Goal: Task Accomplishment & Management: Manage account settings

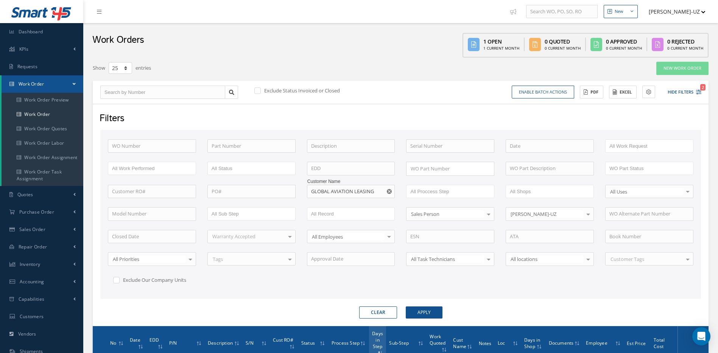
select select "25"
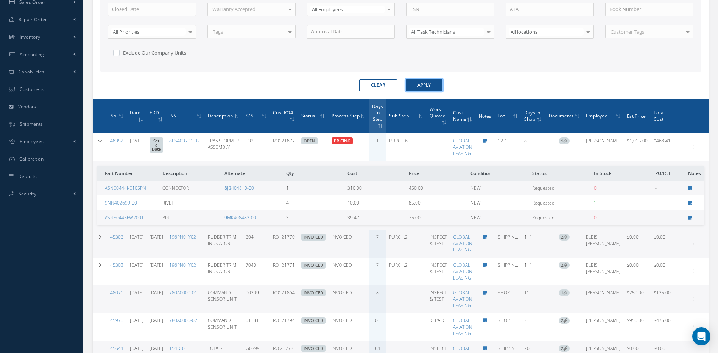
click at [426, 88] on button "Apply" at bounding box center [424, 85] width 37 height 12
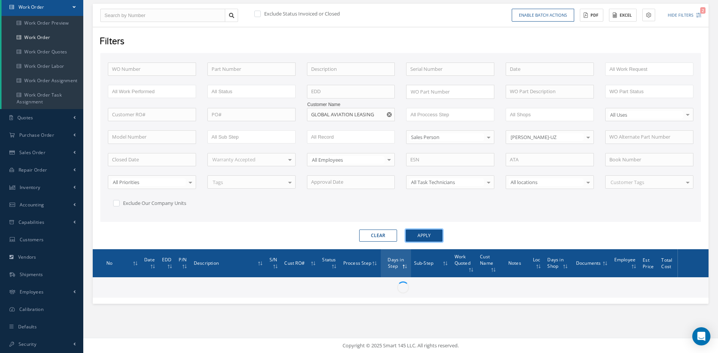
scroll to position [77, 0]
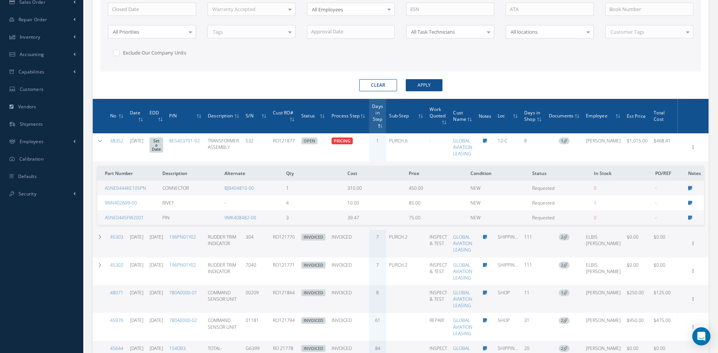
click at [387, 114] on th "Days in Step" at bounding box center [377, 116] width 17 height 35
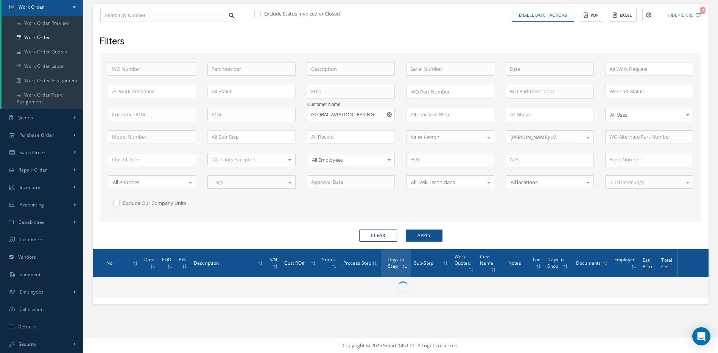
click at [392, 115] on use "Reset" at bounding box center [389, 114] width 5 height 5
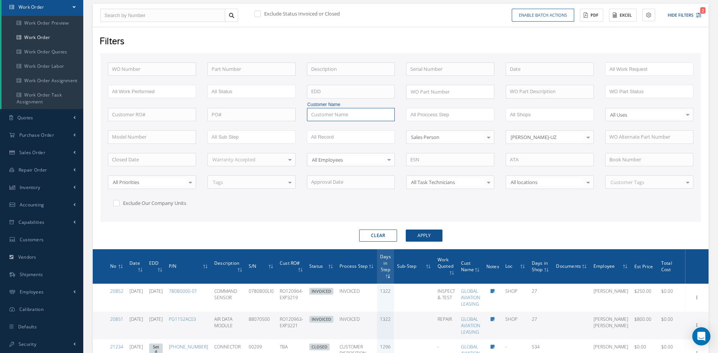
click at [381, 117] on input "text" at bounding box center [351, 115] width 88 height 14
click at [333, 125] on span "UNITED PARCEL SERVICE CO." at bounding box center [343, 127] width 65 height 7
type input "UNITED PARCEL SERVICE CO."
click at [425, 235] on button "Apply" at bounding box center [424, 236] width 37 height 12
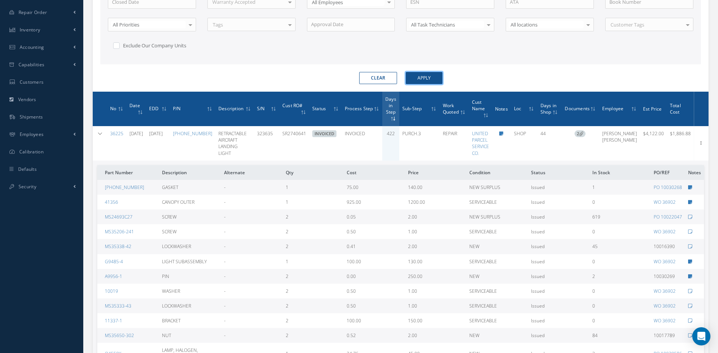
scroll to position [266, 0]
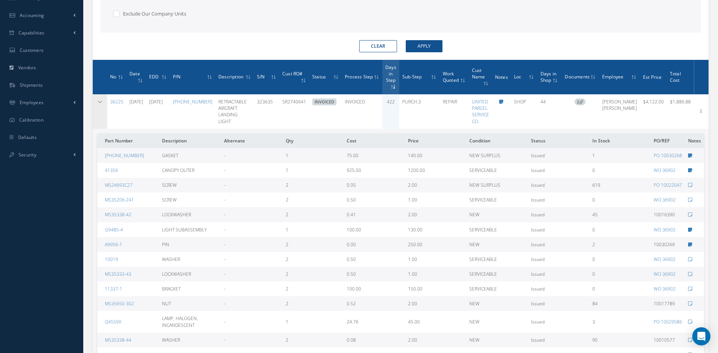
click at [101, 100] on icon at bounding box center [99, 102] width 5 height 5
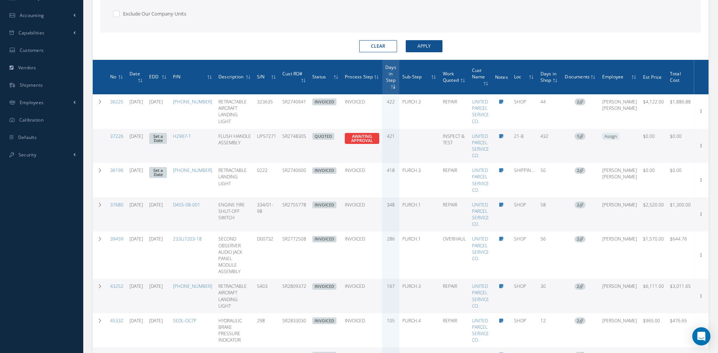
click at [394, 85] on icon at bounding box center [392, 87] width 2 height 5
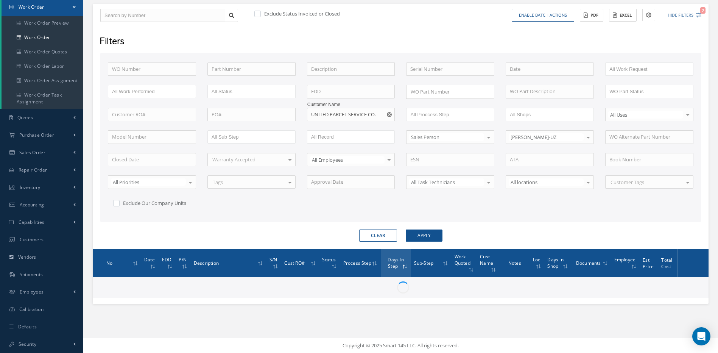
click at [469, 216] on div "WO Number Part Number Description Serial Number - BENCH CHECK CALIBRATION INSPE…" at bounding box center [400, 140] width 597 height 156
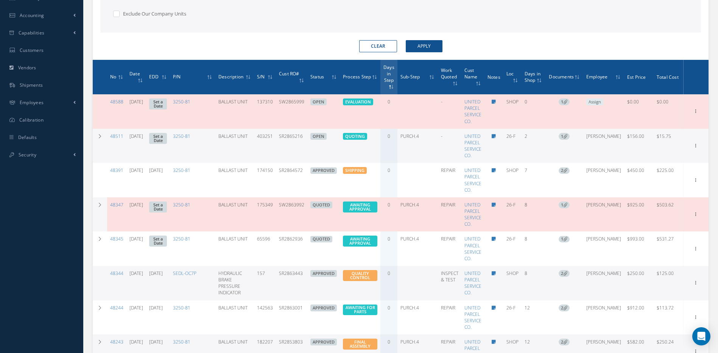
drag, startPoint x: 312, startPoint y: 206, endPoint x: 285, endPoint y: 209, distance: 27.8
click at [285, 209] on td "SW2863992" at bounding box center [291, 214] width 31 height 34
copy td "SW2863992"
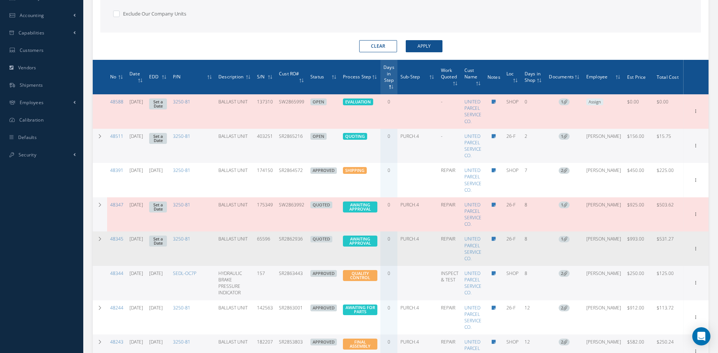
drag, startPoint x: 311, startPoint y: 239, endPoint x: 284, endPoint y: 239, distance: 26.1
click at [284, 239] on td "SR2862936" at bounding box center [291, 248] width 31 height 34
copy td "SR2862936"
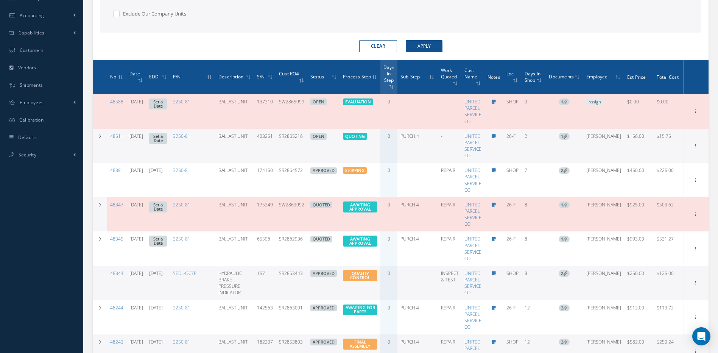
drag, startPoint x: 311, startPoint y: 272, endPoint x: 282, endPoint y: 272, distance: 29.2
click at [282, 272] on td "SR2863443" at bounding box center [291, 283] width 31 height 34
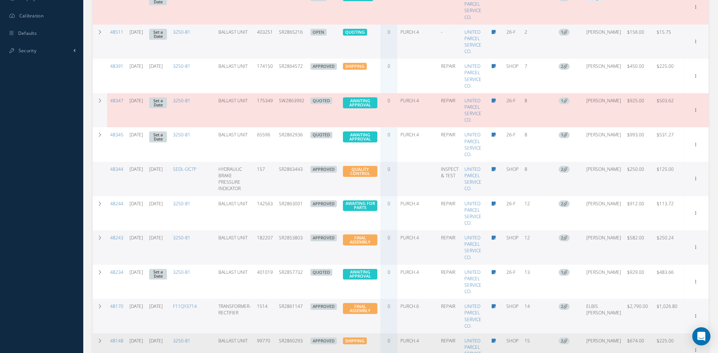
scroll to position [334, 0]
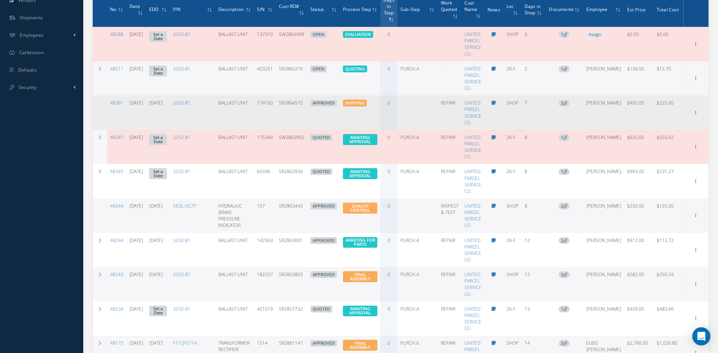
drag, startPoint x: 308, startPoint y: 105, endPoint x: 285, endPoint y: 105, distance: 23.5
click at [285, 105] on td "SR2864572" at bounding box center [291, 112] width 31 height 34
copy td "SR2864572"
drag, startPoint x: 310, startPoint y: 105, endPoint x: 285, endPoint y: 103, distance: 25.4
click at [285, 103] on td "SR2864572" at bounding box center [291, 112] width 31 height 34
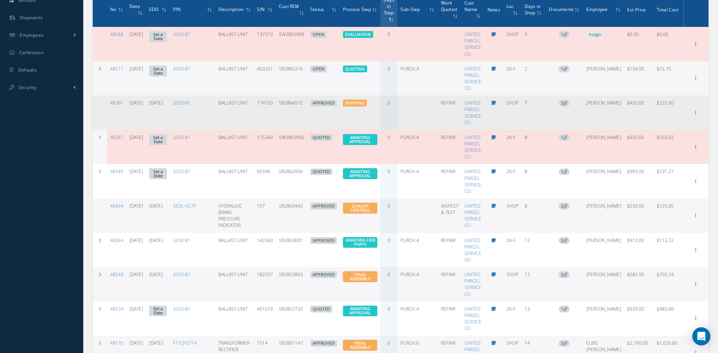
copy td "SR2864572"
click at [693, 46] on icon at bounding box center [697, 43] width 8 height 6
click at [663, 137] on link "Invoicing" at bounding box center [662, 137] width 60 height 10
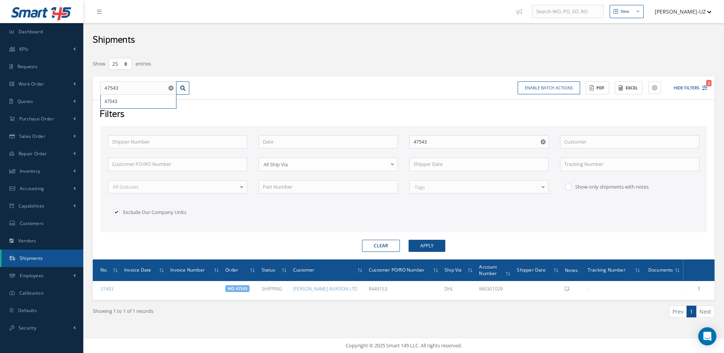
select select "25"
drag, startPoint x: 123, startPoint y: 92, endPoint x: 100, endPoint y: 89, distance: 23.3
click at [100, 89] on input "47543" at bounding box center [138, 88] width 76 height 14
type input "4"
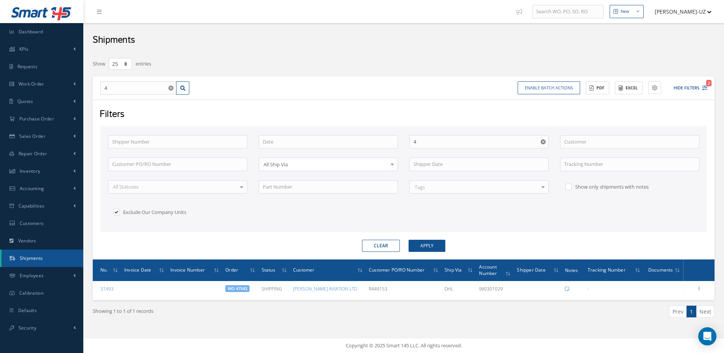
type input "48"
type input "483"
type input "4839"
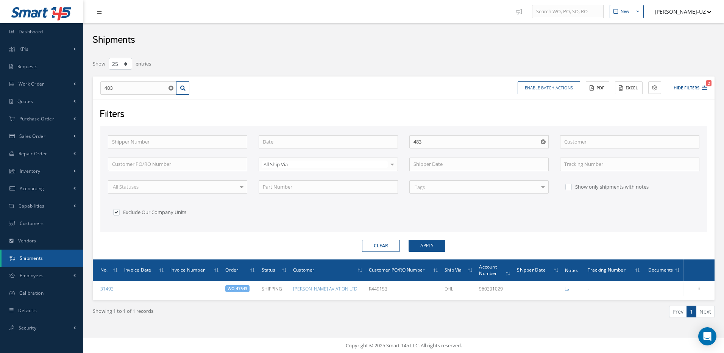
type input "4839"
type input "48391"
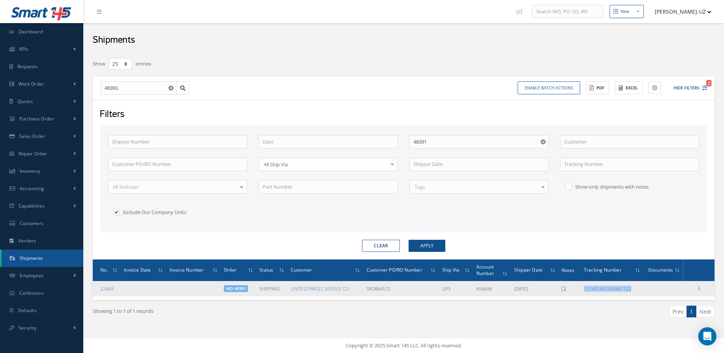
drag, startPoint x: 638, startPoint y: 290, endPoint x: 583, endPoint y: 289, distance: 55.7
click at [583, 289] on td "1Z14R14F0396461722" at bounding box center [612, 288] width 63 height 15
click at [637, 290] on div "1Z14R14F0396461722" at bounding box center [612, 289] width 57 height 6
drag, startPoint x: 632, startPoint y: 287, endPoint x: 579, endPoint y: 290, distance: 52.7
click at [579, 290] on tr "32469 WO 48391 SHIPPING UNITED PARCEL SERVICE CO. SR2864572 UPS A566X6 08/13/20…" at bounding box center [404, 288] width 622 height 15
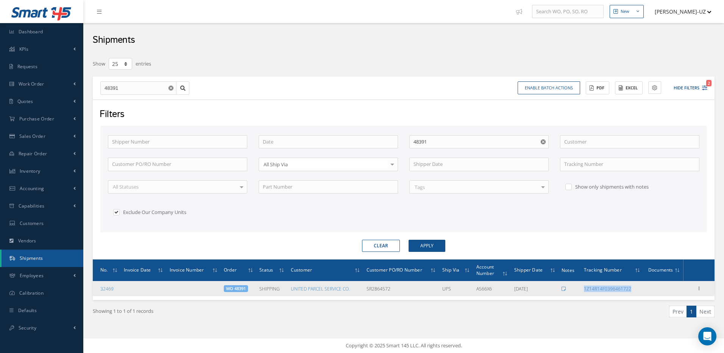
copy tr "1Z14R14F0396461722"
click at [645, 284] on td at bounding box center [664, 288] width 40 height 15
drag, startPoint x: 642, startPoint y: 289, endPoint x: 581, endPoint y: 289, distance: 61.4
click at [581, 289] on tr "32469 WO 48391 SHIPPING UNITED PARCEL SERVICE CO. SR2864572 UPS A566X6 08/13/20…" at bounding box center [404, 288] width 622 height 15
copy tr "1Z14R14F0396461722"
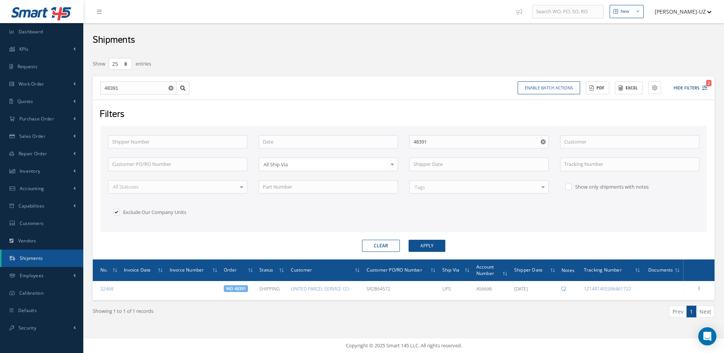
click at [531, 311] on ul "Prev 1 Next" at bounding box center [561, 312] width 305 height 12
drag, startPoint x: 125, startPoint y: 88, endPoint x: 100, endPoint y: 89, distance: 25.0
click at [102, 89] on input "48391" at bounding box center [138, 88] width 76 height 14
type input "4"
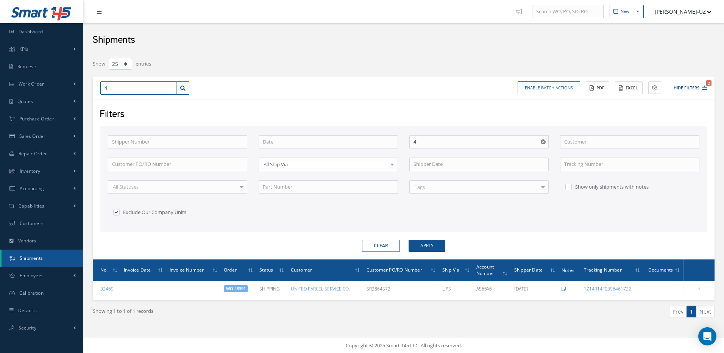
type input "48"
type input "481"
type input "4814"
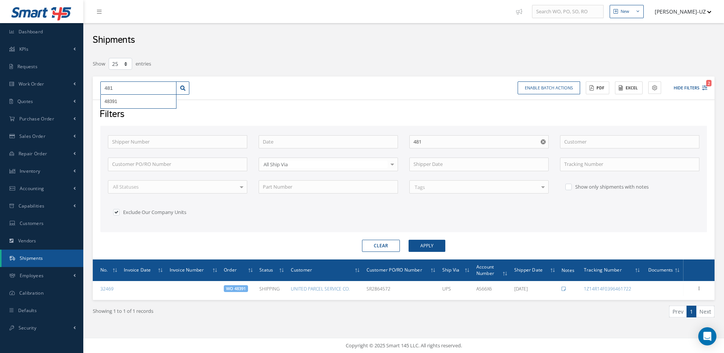
type input "4814"
type input "48148"
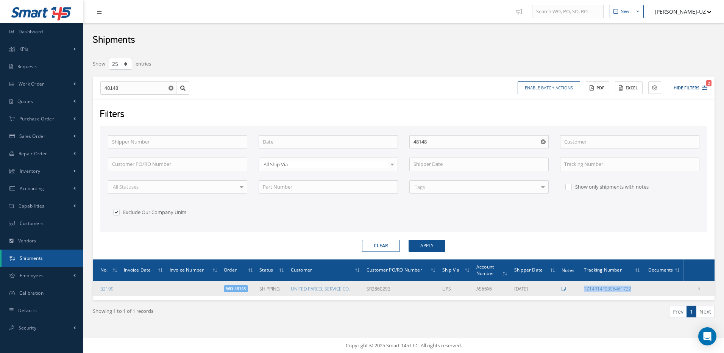
drag, startPoint x: 635, startPoint y: 292, endPoint x: 585, endPoint y: 293, distance: 50.0
click at [585, 293] on td "1Z14R14F0396461722" at bounding box center [612, 288] width 63 height 15
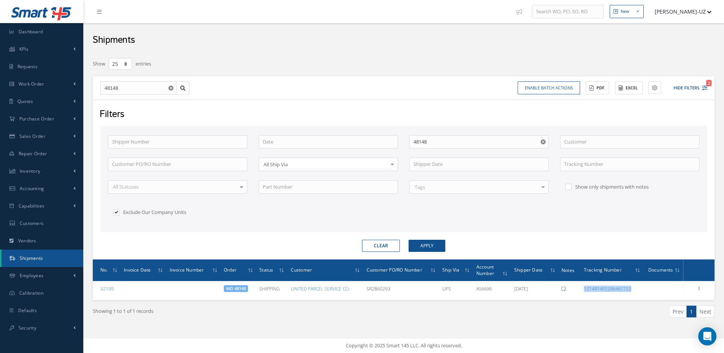
copy link "1Z14R14F0396461722"
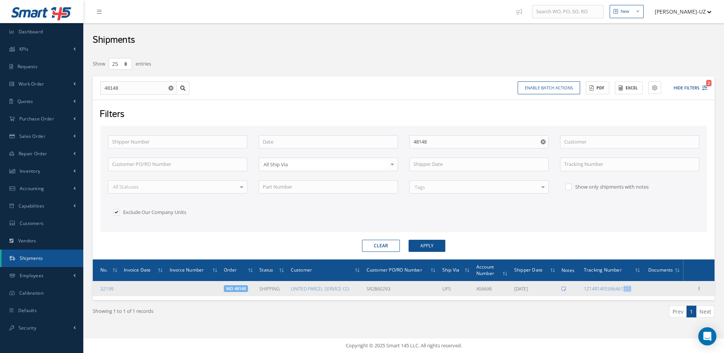
drag, startPoint x: 649, startPoint y: 295, endPoint x: 625, endPoint y: 294, distance: 24.2
click at [625, 294] on tr "32199 WO 48148 SHIPPING UNITED PARCEL SERVICE CO. SR2860293 UPS A566X6 08/13/20…" at bounding box center [404, 288] width 622 height 15
drag, startPoint x: 625, startPoint y: 294, endPoint x: 643, endPoint y: 295, distance: 18.2
click at [643, 295] on td "1Z14R14F0396461722" at bounding box center [612, 288] width 63 height 15
drag, startPoint x: 632, startPoint y: 292, endPoint x: 584, endPoint y: 292, distance: 48.1
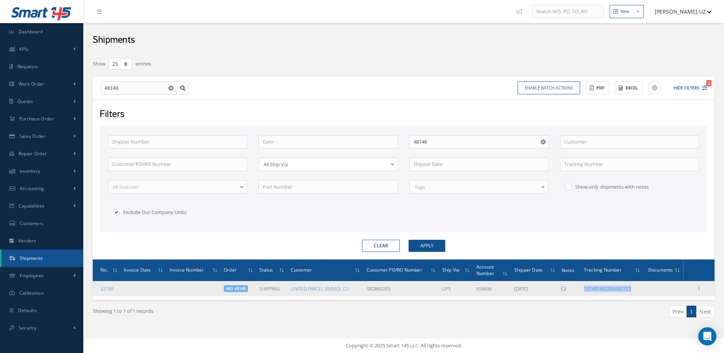
click at [584, 292] on td "1Z14R14F0396461722" at bounding box center [612, 288] width 63 height 15
copy link "1Z14R14F0396461722"
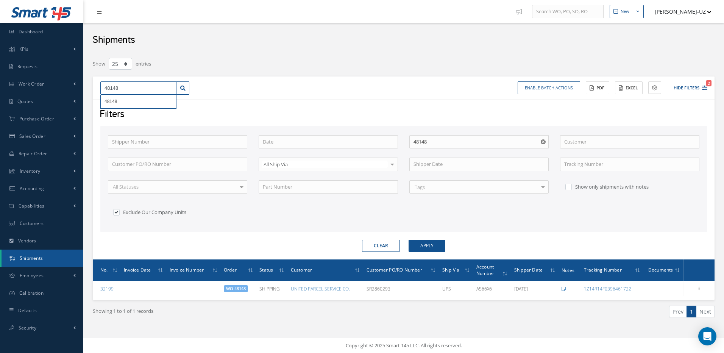
drag, startPoint x: 133, startPoint y: 89, endPoint x: 92, endPoint y: 85, distance: 41.5
click at [92, 85] on div "Show 10 25 50 100 entries 48148 48148 Enable batch actions Update Shipments ACT…" at bounding box center [403, 197] width 633 height 280
type input "4"
type input "46"
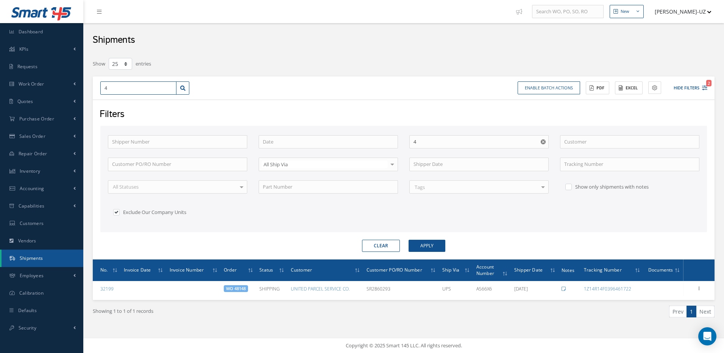
type input "46"
type input "468"
type input "4686"
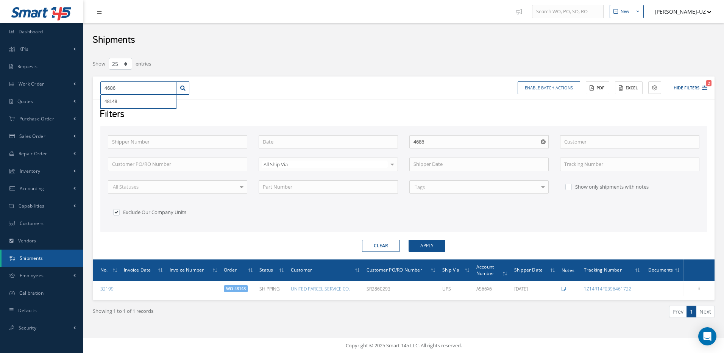
type input "46860"
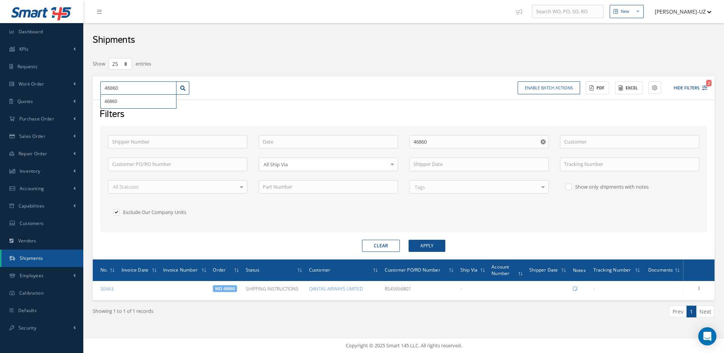
drag, startPoint x: 121, startPoint y: 89, endPoint x: 98, endPoint y: 86, distance: 22.9
click at [98, 86] on div "46860 46860" at bounding box center [145, 88] width 100 height 14
type input "4"
type input "47"
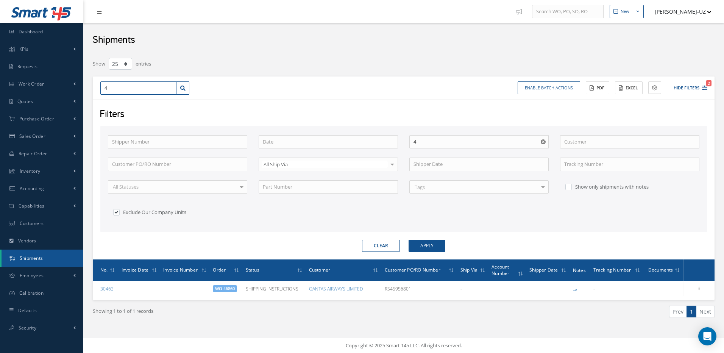
type input "47"
type input "478"
type input "4787"
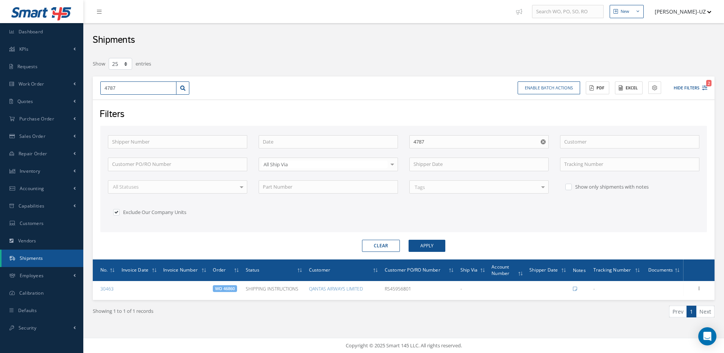
type input "47878"
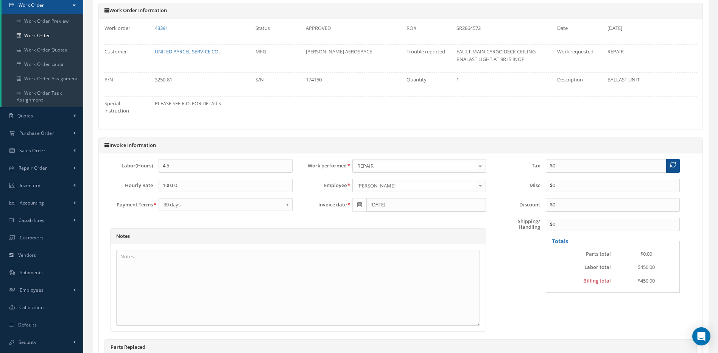
scroll to position [184, 0]
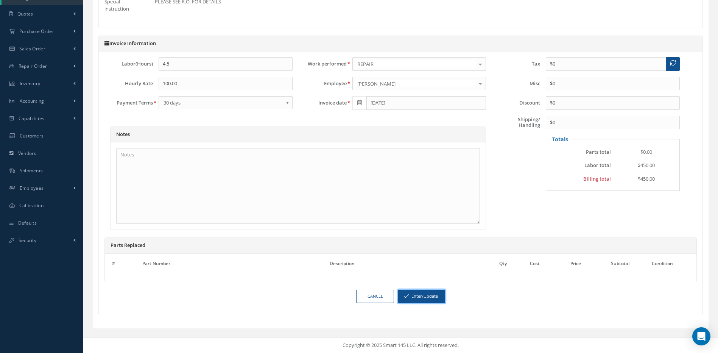
click at [422, 297] on button "Enter/Update" at bounding box center [421, 296] width 47 height 13
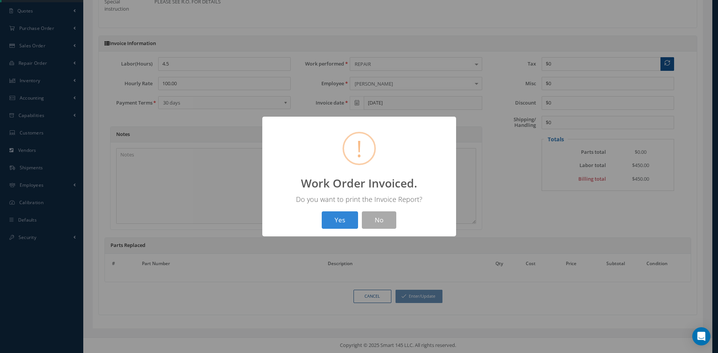
scroll to position [181, 0]
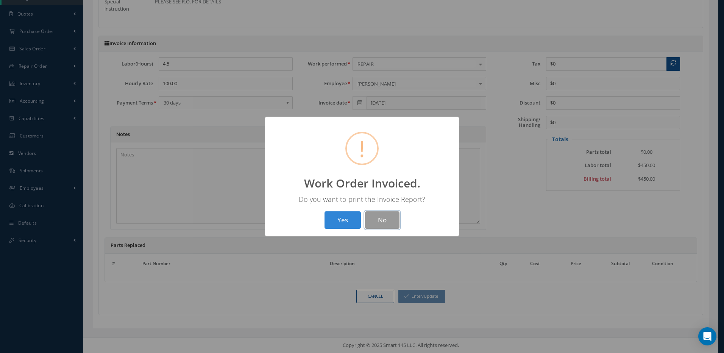
click at [380, 216] on button "No" at bounding box center [382, 220] width 34 height 18
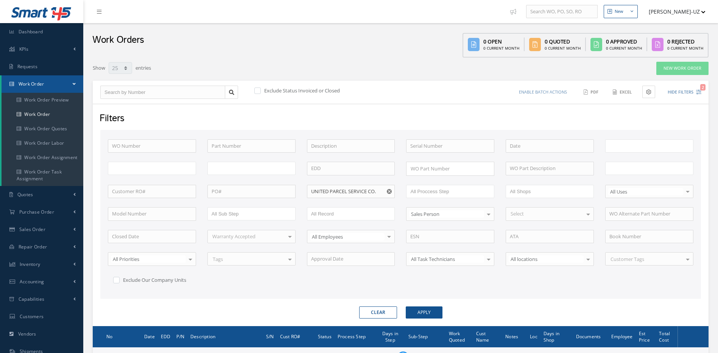
select select "25"
type input "All Work Request"
type input "All Work Performed"
type input "All Status"
type input "WO Part Status"
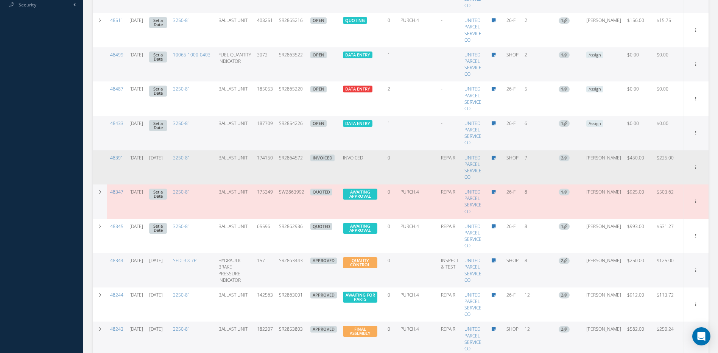
scroll to position [417, 0]
drag, startPoint x: 310, startPoint y: 160, endPoint x: 281, endPoint y: 162, distance: 28.8
click at [281, 162] on tr "48391 08/06/2025 08/18/2025 3250-81 BALLAST UNIT 174150 SR2864572 INVOICED INVO…" at bounding box center [401, 167] width 616 height 34
copy tr "SR2864572"
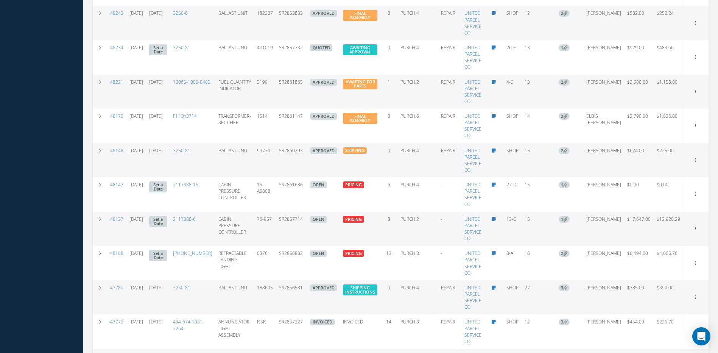
scroll to position [795, 0]
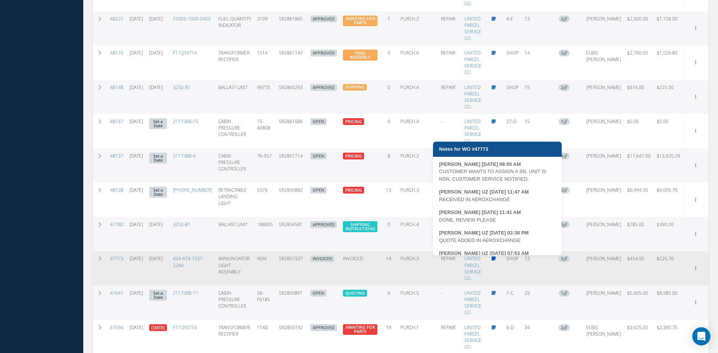
click at [496, 258] on icon at bounding box center [494, 258] width 4 height 5
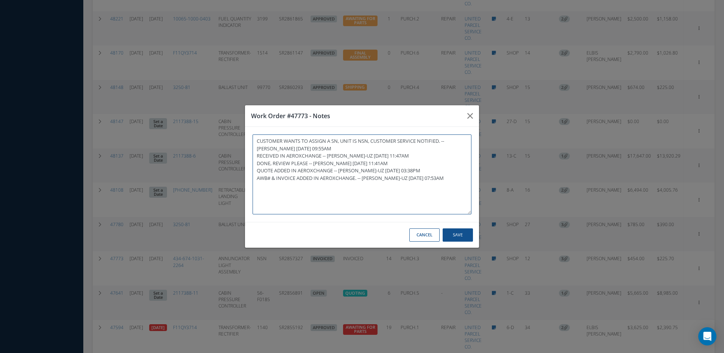
drag, startPoint x: 358, startPoint y: 178, endPoint x: 253, endPoint y: 175, distance: 104.9
click at [253, 175] on textarea "CUSTOMER WANTS TO ASSIGN A SN, UNIT IS NSN, CUSTOMER SERVICE NOTIFIED. -- MARCO…" at bounding box center [362, 174] width 219 height 80
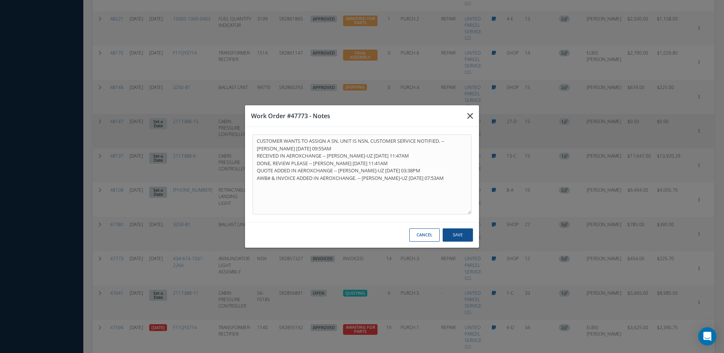
click at [470, 116] on icon "button" at bounding box center [470, 115] width 6 height 9
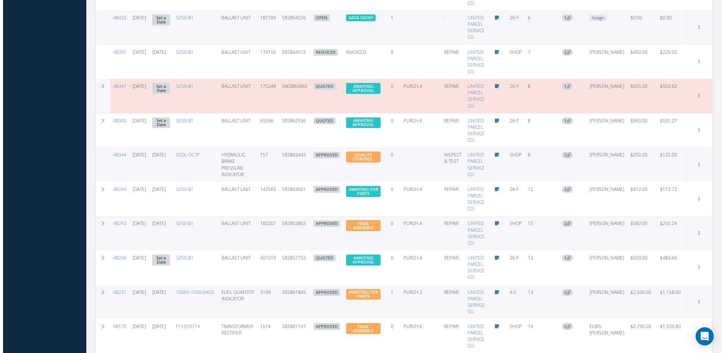
scroll to position [494, 0]
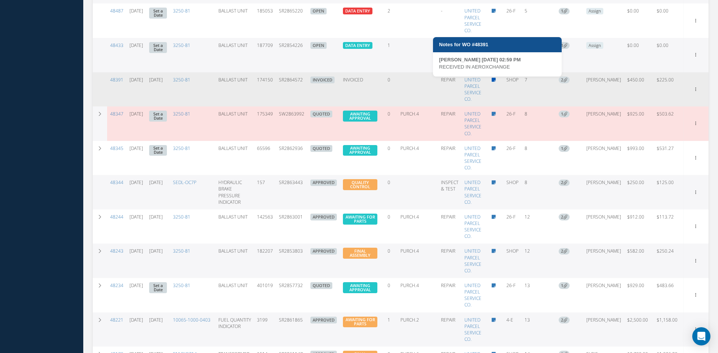
click at [496, 80] on icon at bounding box center [494, 80] width 4 height 5
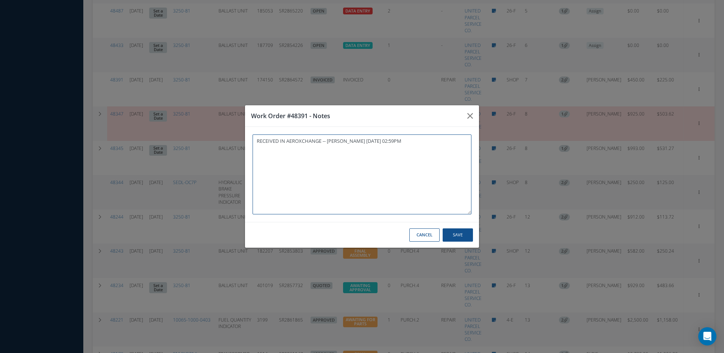
paste textarea "AWB# & INVOICE ADDED IN AEROXCHANGE"
click at [461, 234] on button "Save" at bounding box center [458, 234] width 30 height 13
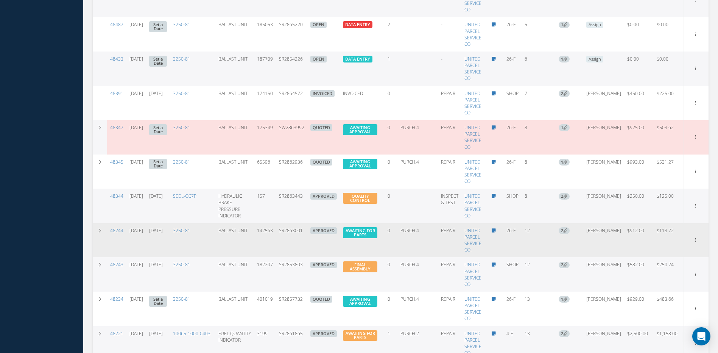
scroll to position [607, 0]
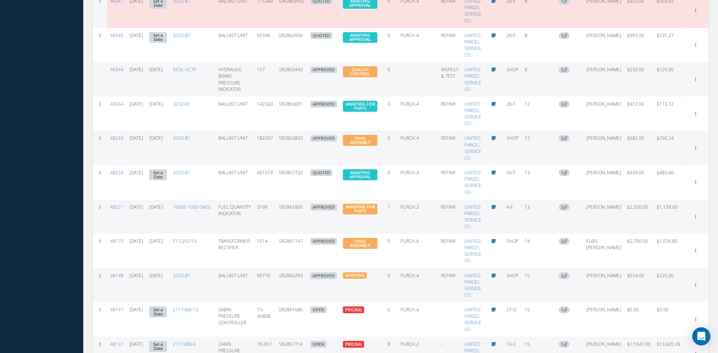
drag, startPoint x: 313, startPoint y: 278, endPoint x: 284, endPoint y: 277, distance: 28.4
click at [284, 277] on tr "48148 07/29/2025 08/18/2025 3250-81 BALLAST UNIT 99770 SR2860293 APPROVED SHIPP…" at bounding box center [401, 285] width 616 height 34
drag, startPoint x: 311, startPoint y: 276, endPoint x: 283, endPoint y: 273, distance: 28.2
click at [283, 273] on td "SR2860293" at bounding box center [291, 285] width 31 height 34
copy td "SR2860293"
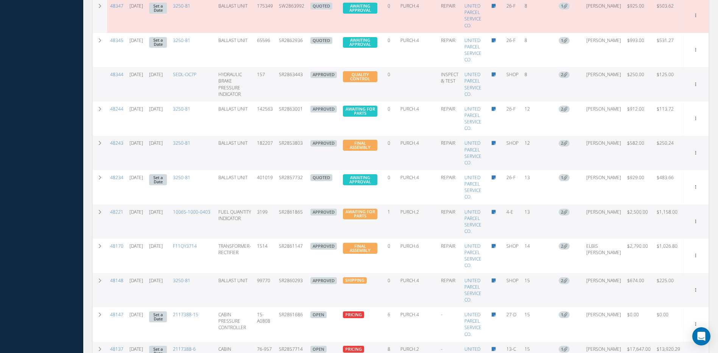
scroll to position [456, 0]
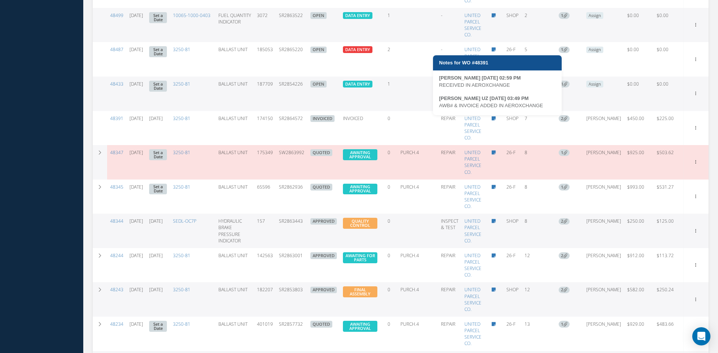
drag, startPoint x: 545, startPoint y: 105, endPoint x: 440, endPoint y: 108, distance: 105.0
click at [440, 108] on div "AWB# & INVOICE ADDED IN AEROXCHANGE" at bounding box center [497, 106] width 117 height 8
copy div "AWB# & INVOICE ADDED IN AEROXCHANGE"
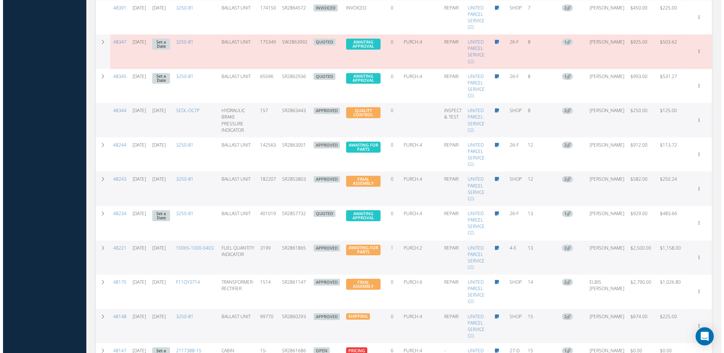
scroll to position [569, 0]
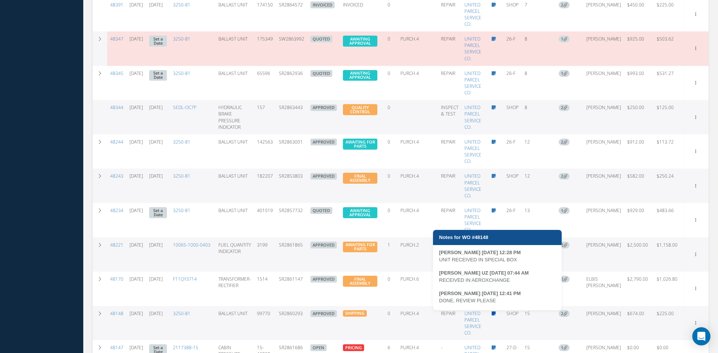
click at [496, 314] on icon at bounding box center [494, 313] width 4 height 5
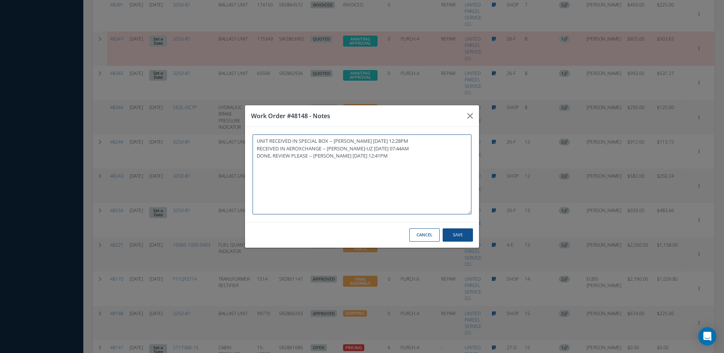
paste textarea "AWB# & INVOICE ADDED IN AEROXCHANGE"
type textarea "UNIT RECEIVED IN SPECIAL BOX -- LUIS DEL RIO 07/29/2025 12:28PM RECEIVED IN AER…"
click at [460, 237] on button "Save" at bounding box center [458, 234] width 30 height 13
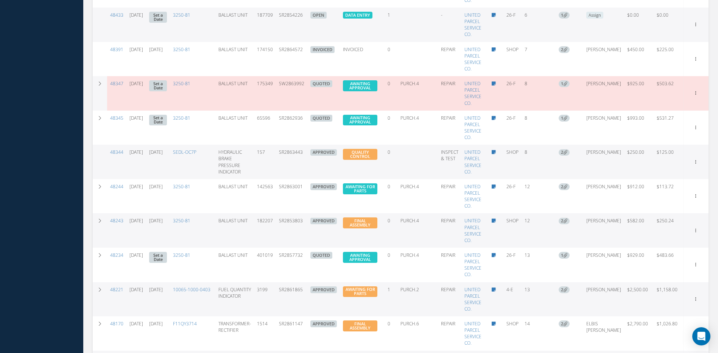
scroll to position [523, 0]
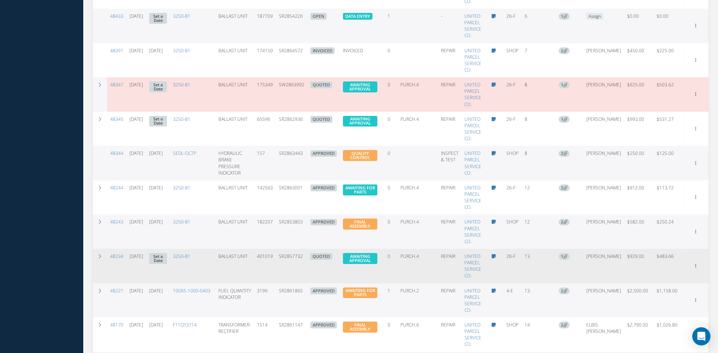
drag, startPoint x: 312, startPoint y: 254, endPoint x: 285, endPoint y: 254, distance: 27.3
click at [285, 254] on td "SR2857732" at bounding box center [291, 266] width 31 height 34
copy td "SR2857732"
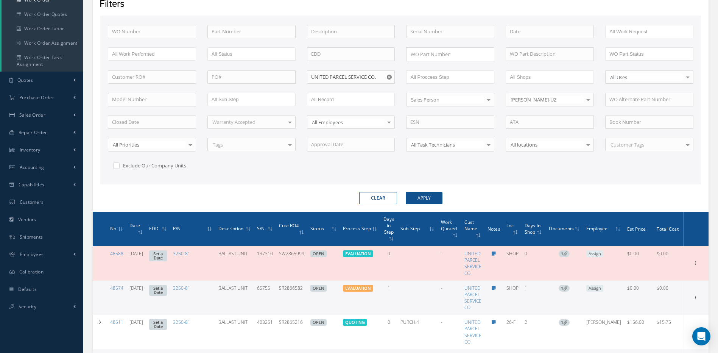
scroll to position [0, 0]
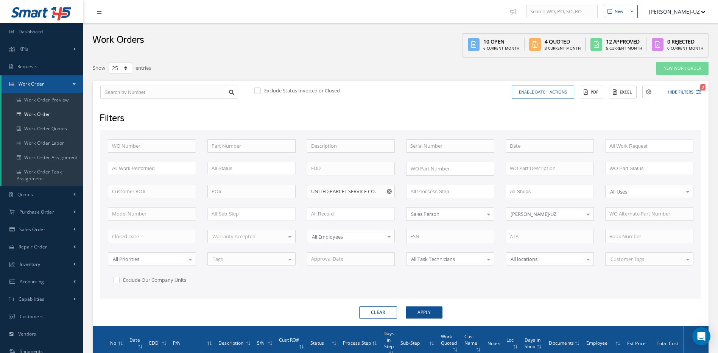
click at [391, 189] on icon "Reset" at bounding box center [389, 191] width 5 height 5
click at [389, 190] on input "text" at bounding box center [351, 192] width 88 height 14
click at [330, 209] on div "QANTAS AIRWAYS LIMITED" at bounding box center [351, 205] width 87 height 14
type input "QANTAS AIRWAYS LIMITED"
click at [427, 316] on button "Apply" at bounding box center [424, 312] width 37 height 12
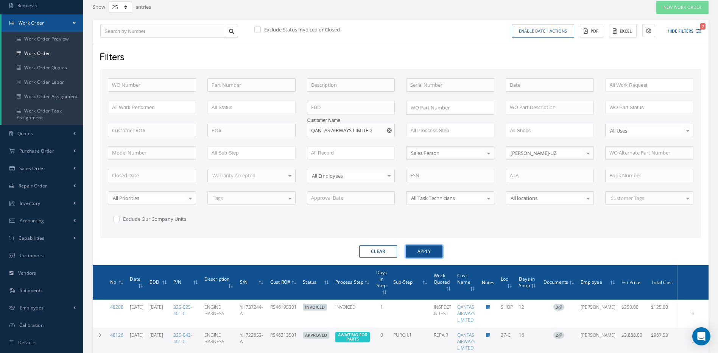
scroll to position [59, 0]
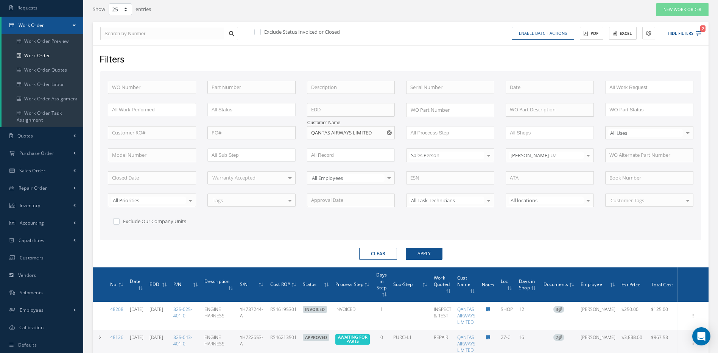
click at [392, 134] on icon "Reset" at bounding box center [389, 132] width 5 height 5
click at [381, 132] on input "text" at bounding box center [351, 133] width 88 height 14
drag, startPoint x: 338, startPoint y: 147, endPoint x: 347, endPoint y: 154, distance: 11.5
click at [338, 147] on span "[PERSON_NAME] AVIATION LTD" at bounding box center [347, 145] width 72 height 7
type input "[PERSON_NAME] AVIATION LTD"
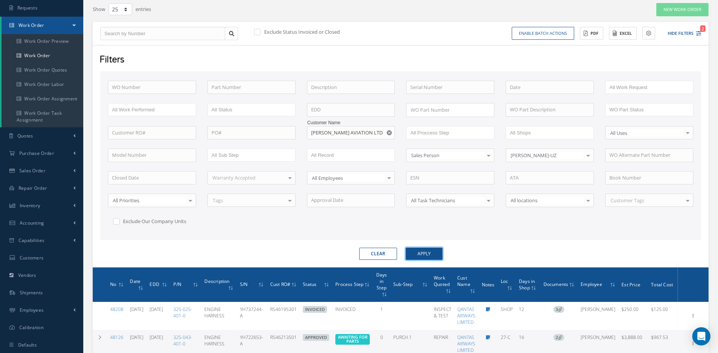
click at [422, 253] on button "Apply" at bounding box center [424, 254] width 37 height 12
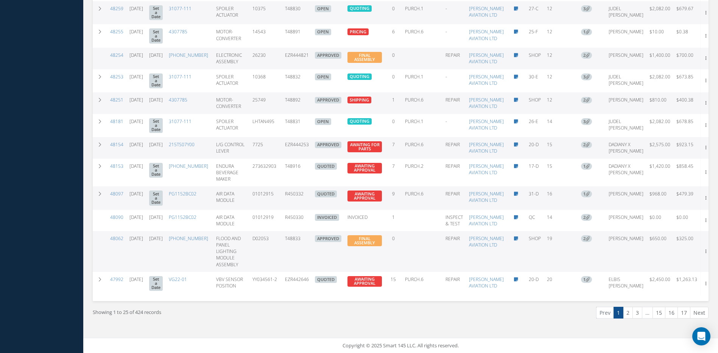
scroll to position [968, 0]
click at [629, 315] on link "2" at bounding box center [628, 313] width 10 height 12
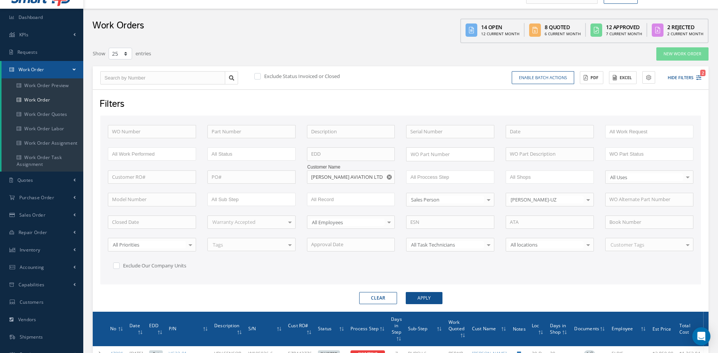
scroll to position [0, 0]
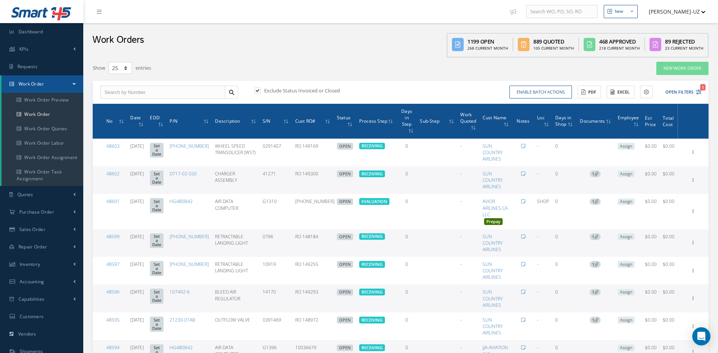
select select "25"
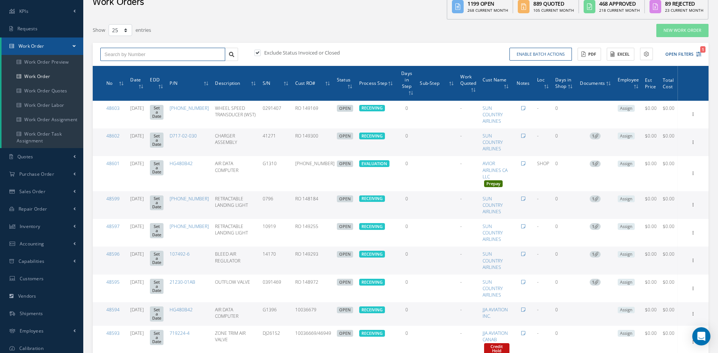
click at [186, 53] on input "text" at bounding box center [162, 55] width 125 height 14
type input "48391"
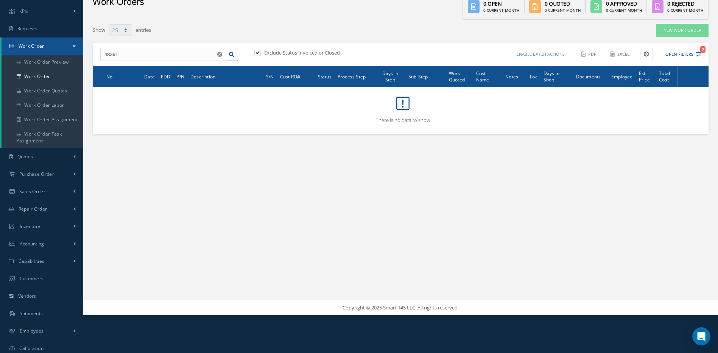
click at [261, 53] on label at bounding box center [262, 52] width 2 height 7
click at [258, 53] on input "checkbox" at bounding box center [257, 53] width 5 height 5
checkbox input "false"
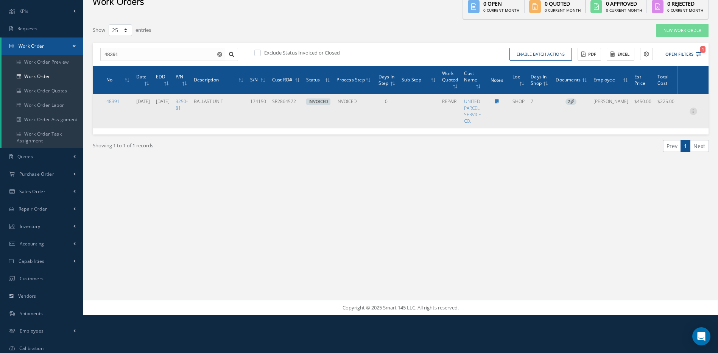
click at [693, 111] on icon at bounding box center [694, 111] width 8 height 6
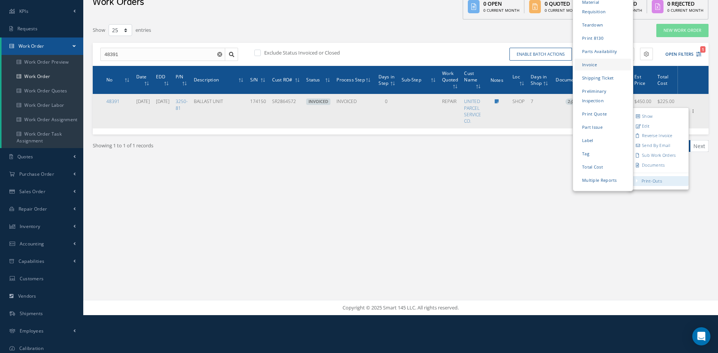
click at [597, 59] on link "Invoice" at bounding box center [603, 65] width 57 height 12
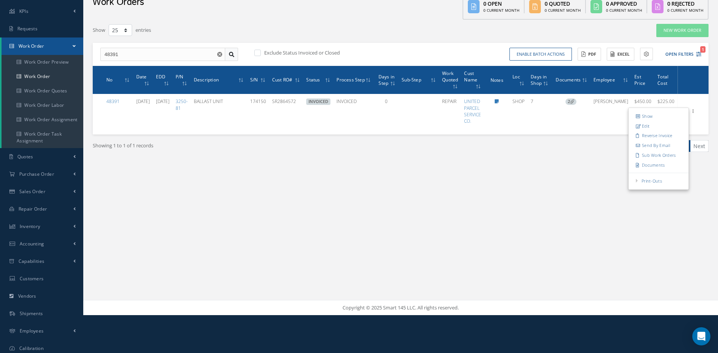
drag, startPoint x: 220, startPoint y: 55, endPoint x: 228, endPoint y: 56, distance: 8.4
click at [220, 55] on use "Reset" at bounding box center [219, 54] width 5 height 5
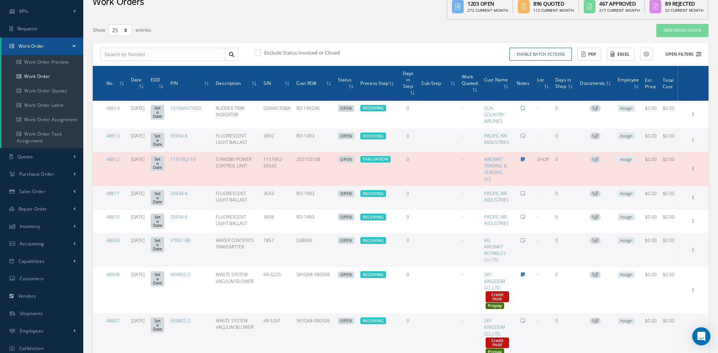
click at [699, 53] on icon at bounding box center [699, 54] width 5 height 5
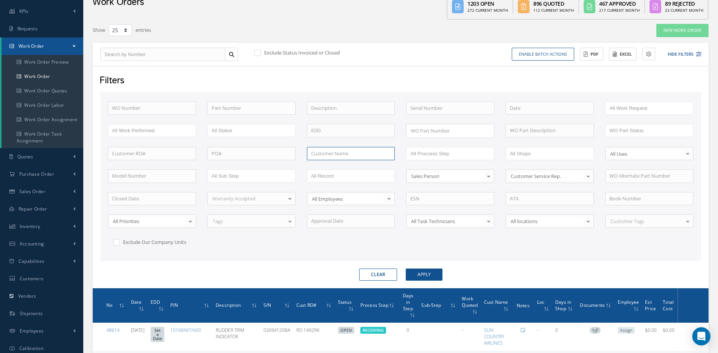
click at [367, 154] on input "text" at bounding box center [351, 154] width 88 height 14
click at [329, 167] on span "UNITED PARCEL SERVICE CO." at bounding box center [343, 166] width 65 height 7
type input "UNITED PARCEL SERVICE CO."
click at [428, 181] on div "Sales Person" at bounding box center [450, 176] width 88 height 14
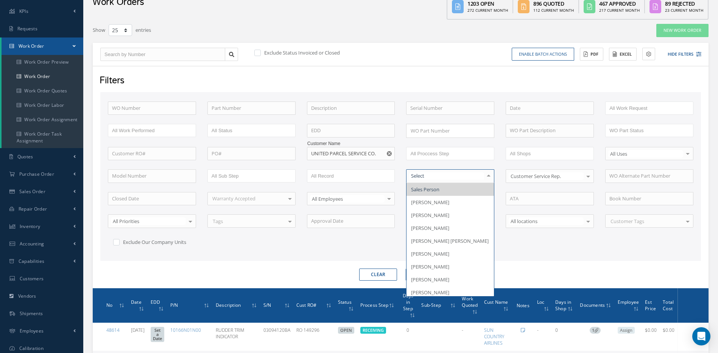
click at [529, 180] on div "Customer Service Rep." at bounding box center [550, 176] width 88 height 14
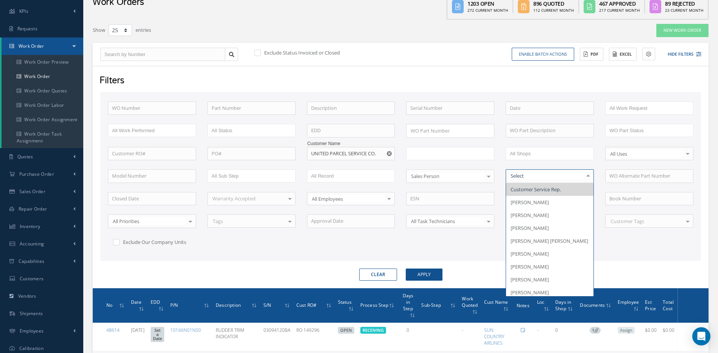
click at [440, 151] on input "text" at bounding box center [435, 153] width 48 height 9
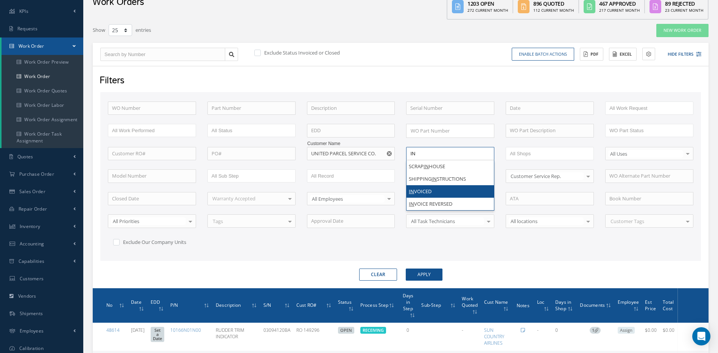
type input "IN"
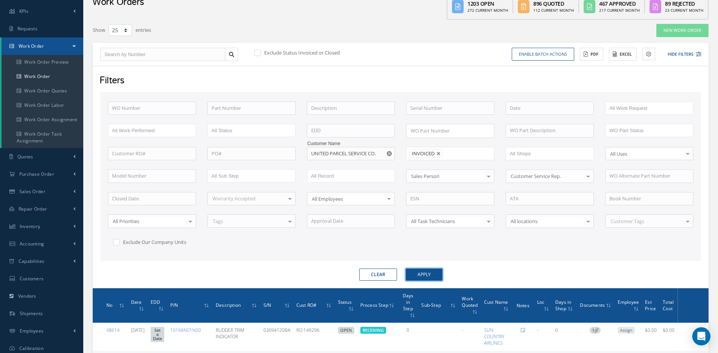
click at [417, 273] on button "Apply" at bounding box center [424, 275] width 37 height 12
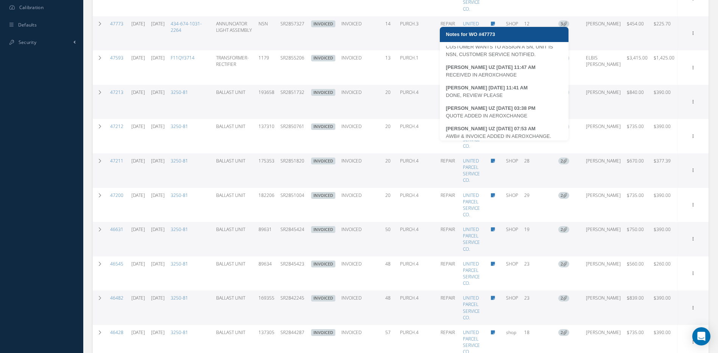
scroll to position [15, 0]
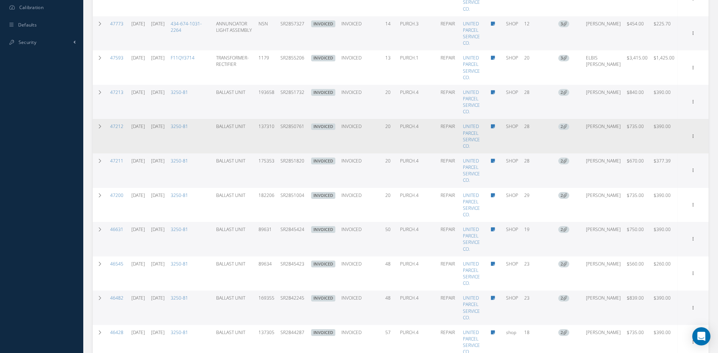
drag, startPoint x: 318, startPoint y: 128, endPoint x: 290, endPoint y: 126, distance: 27.7
click at [290, 126] on td "SR2850761" at bounding box center [293, 136] width 31 height 34
copy td "SR2850761"
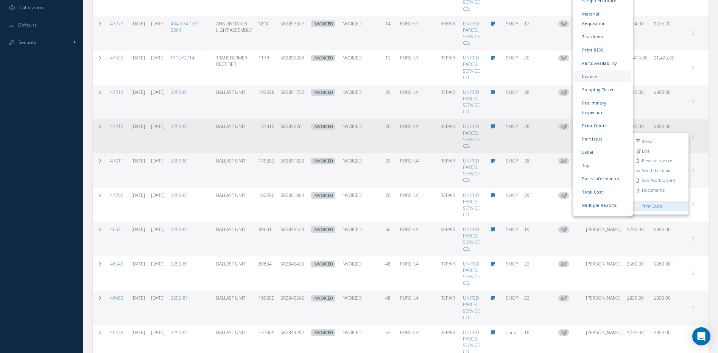
click at [597, 70] on link "Invoice" at bounding box center [603, 76] width 57 height 12
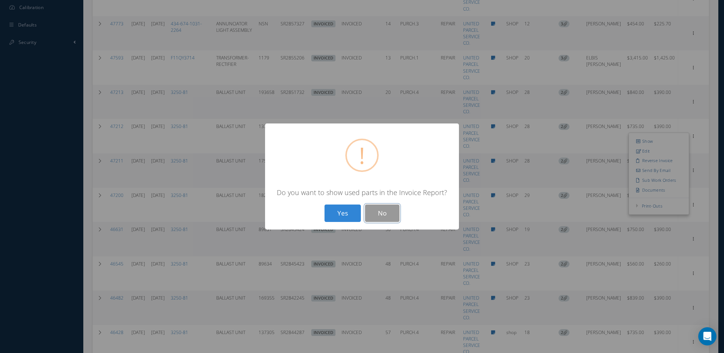
click at [387, 219] on button "No" at bounding box center [382, 214] width 34 height 18
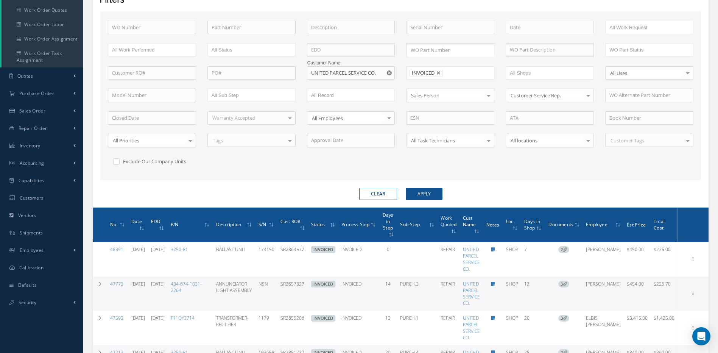
scroll to position [114, 0]
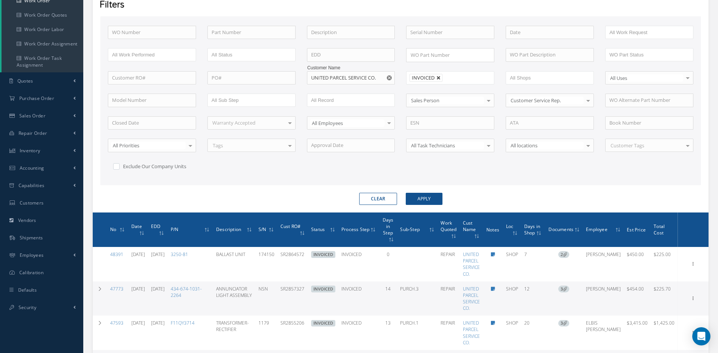
click at [439, 77] on link at bounding box center [439, 78] width 5 height 5
type input "All Proccess Step"
click at [134, 31] on input "text" at bounding box center [152, 33] width 88 height 14
type input "4"
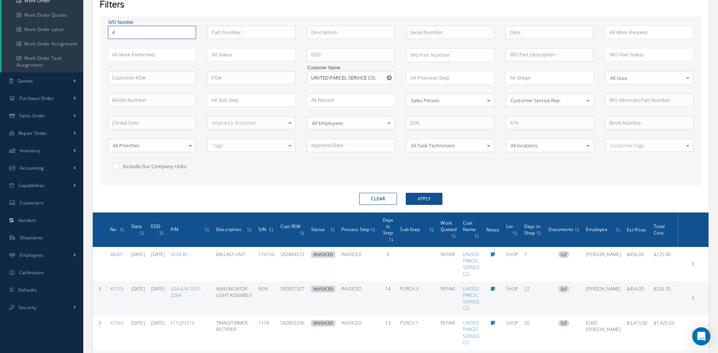
type input "48"
type input "481"
type input "4814"
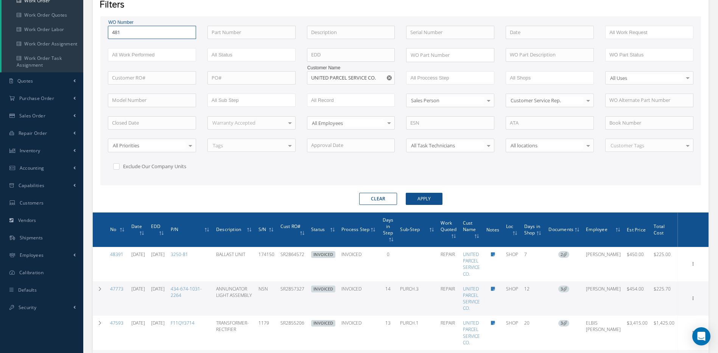
type input "4814"
type input "48148"
click at [406, 193] on button "Apply" at bounding box center [424, 199] width 37 height 12
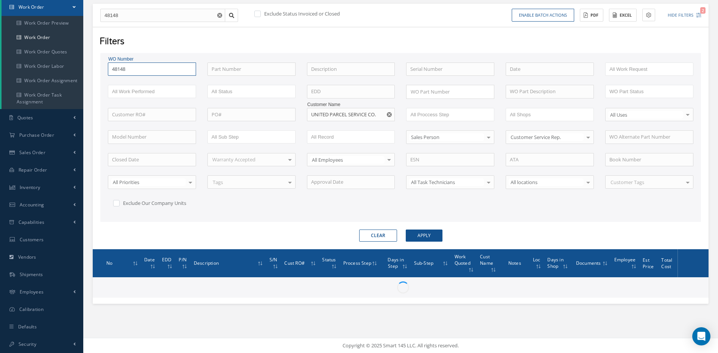
scroll to position [94, 0]
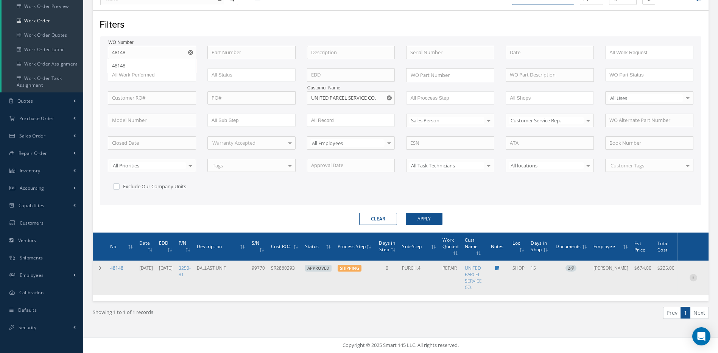
click at [693, 276] on icon at bounding box center [694, 277] width 8 height 6
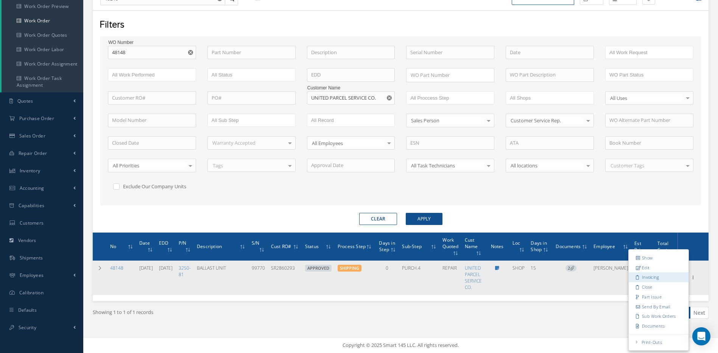
click at [651, 277] on link "Invoicing" at bounding box center [659, 278] width 60 height 10
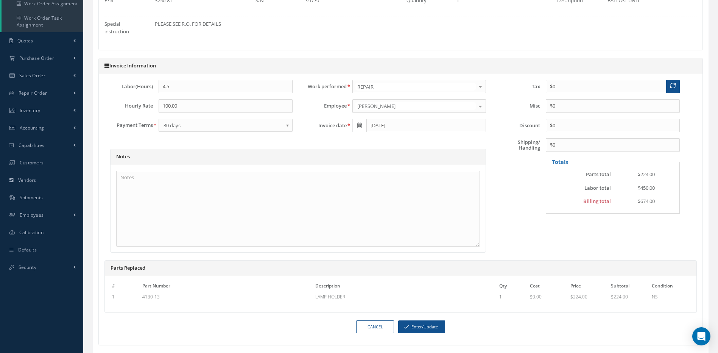
scroll to position [151, 0]
click at [437, 336] on button "Enter/Update" at bounding box center [421, 329] width 47 height 13
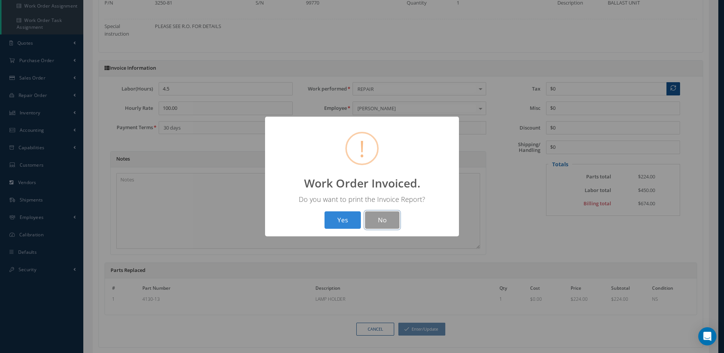
click at [382, 216] on button "No" at bounding box center [382, 220] width 34 height 18
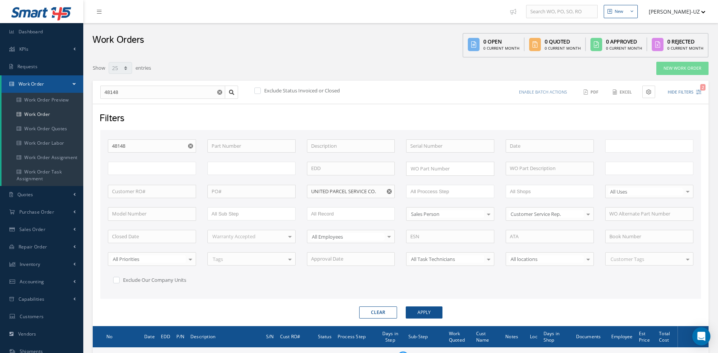
select select "25"
type input "All Work Request"
type input "All Work Performed"
type input "All Status"
type input "WO Part Status"
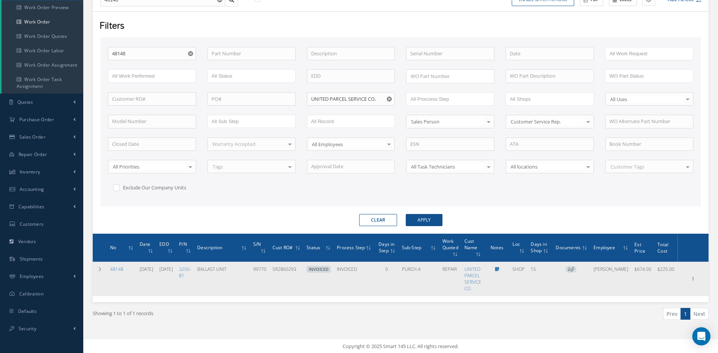
scroll to position [94, 0]
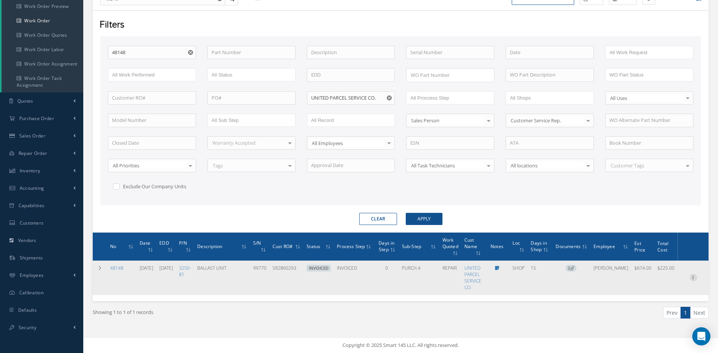
click at [694, 278] on icon at bounding box center [694, 277] width 8 height 6
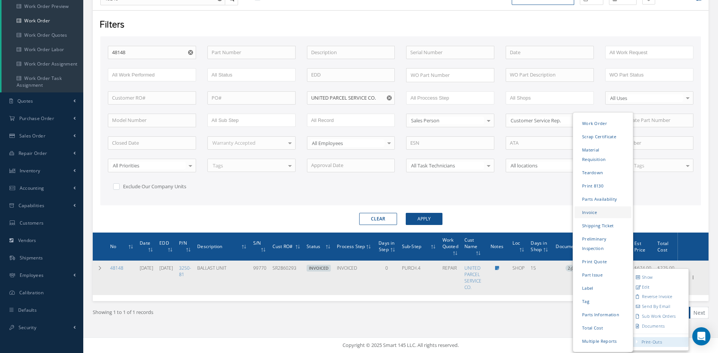
click at [592, 207] on link "Invoice" at bounding box center [603, 213] width 57 height 12
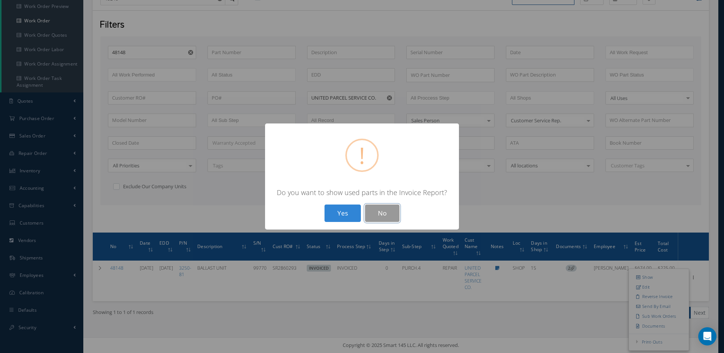
click at [383, 211] on button "No" at bounding box center [382, 214] width 34 height 18
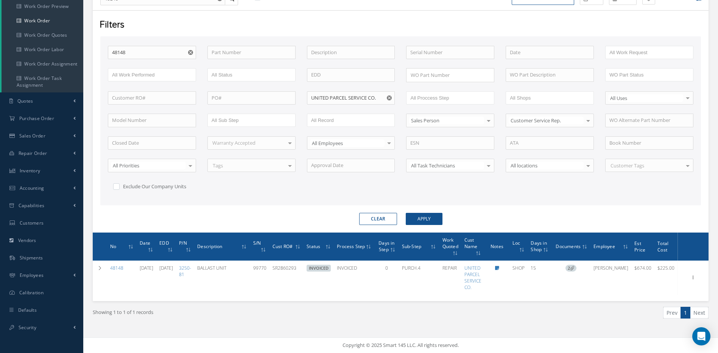
click at [392, 98] on use "Reset" at bounding box center [389, 97] width 5 height 5
click at [426, 100] on input "text" at bounding box center [435, 97] width 48 height 9
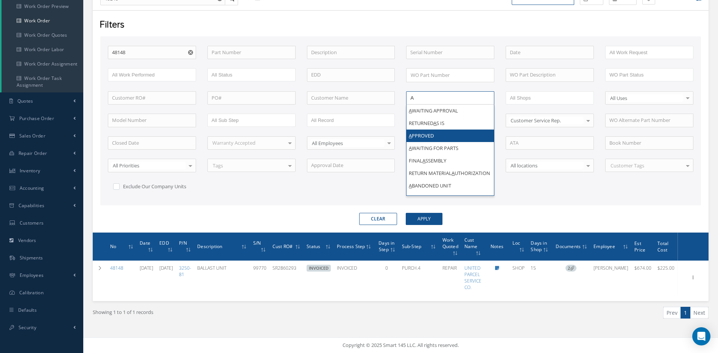
type input "A"
drag, startPoint x: 419, startPoint y: 137, endPoint x: 472, endPoint y: 137, distance: 53.8
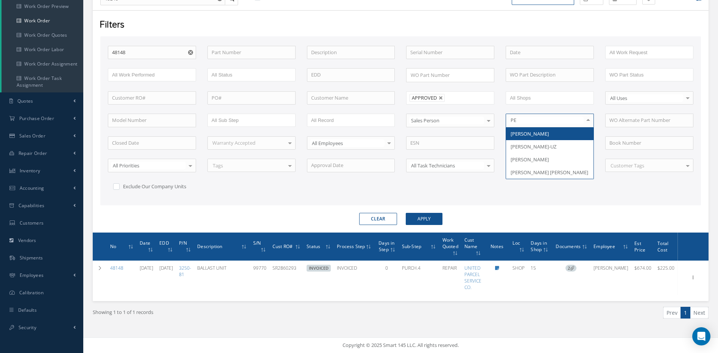
type input "PER"
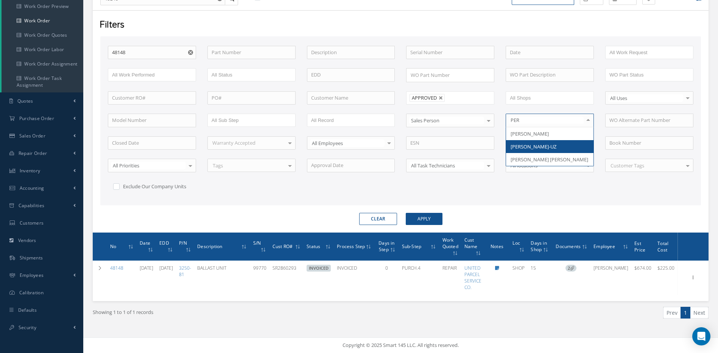
click at [538, 142] on span "[PERSON_NAME]-UZ" at bounding box center [549, 146] width 87 height 13
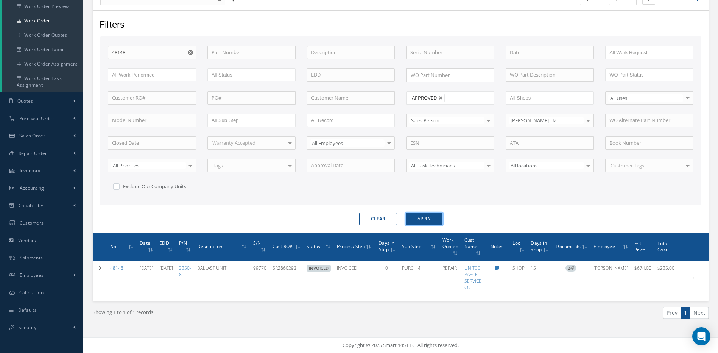
click at [435, 219] on button "Apply" at bounding box center [424, 219] width 37 height 12
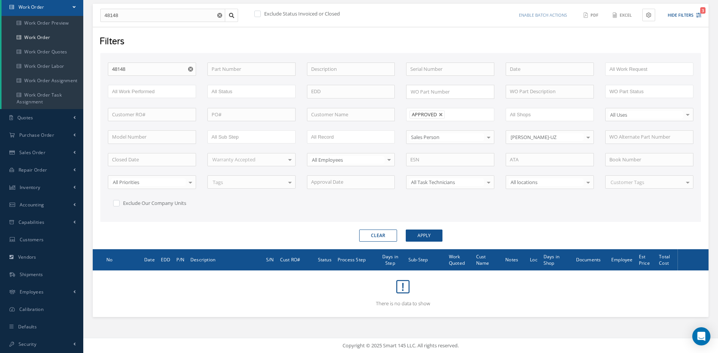
click at [193, 70] on use "Reset" at bounding box center [190, 69] width 5 height 5
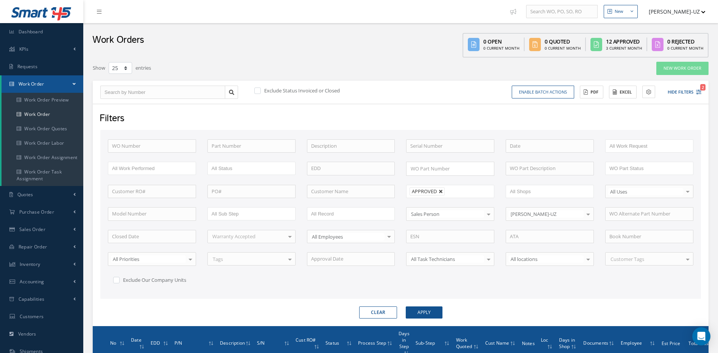
click at [444, 192] on link at bounding box center [441, 191] width 5 height 5
type input "All Proccess Step"
click at [141, 144] on input "text" at bounding box center [152, 146] width 88 height 14
type input "4"
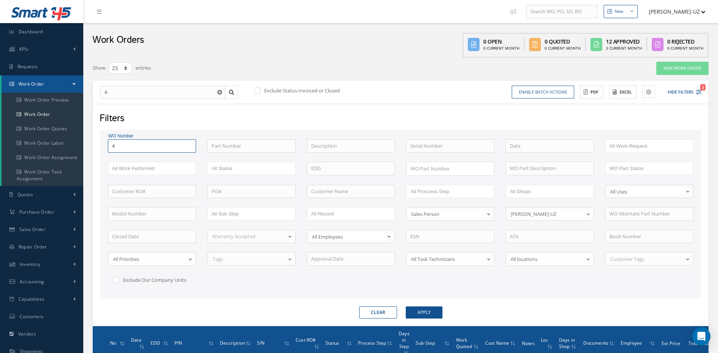
type input "47"
type input "475"
type input "4758"
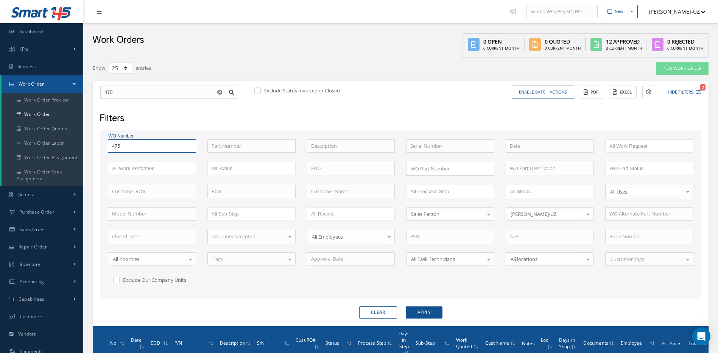
type input "4758"
type input "47582"
click at [406, 306] on button "Apply" at bounding box center [424, 312] width 37 height 12
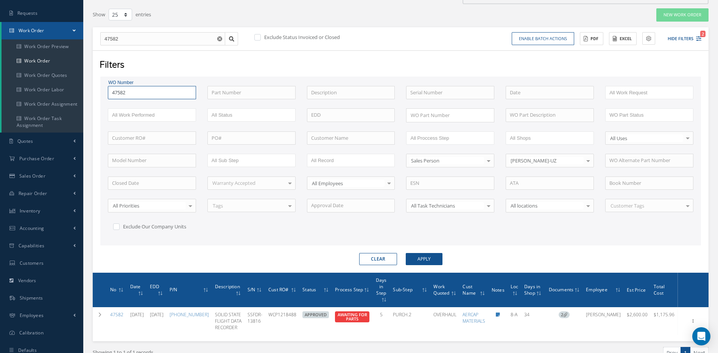
scroll to position [68, 0]
